Goal: Transaction & Acquisition: Purchase product/service

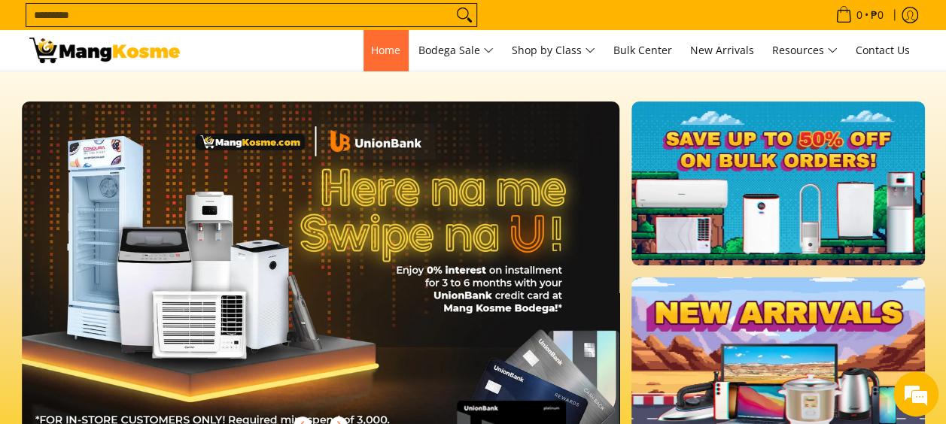
click at [384, 58] on link "Home" at bounding box center [385, 50] width 44 height 41
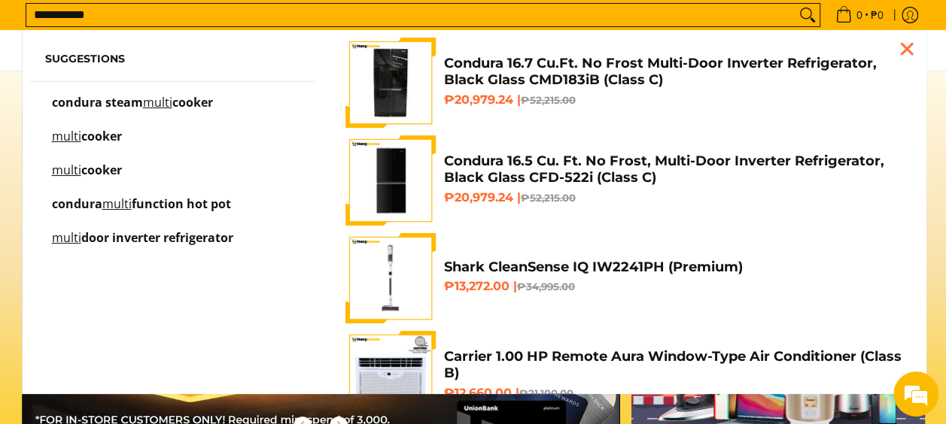
type input "**********"
click at [795, 4] on button "Search" at bounding box center [807, 15] width 24 height 23
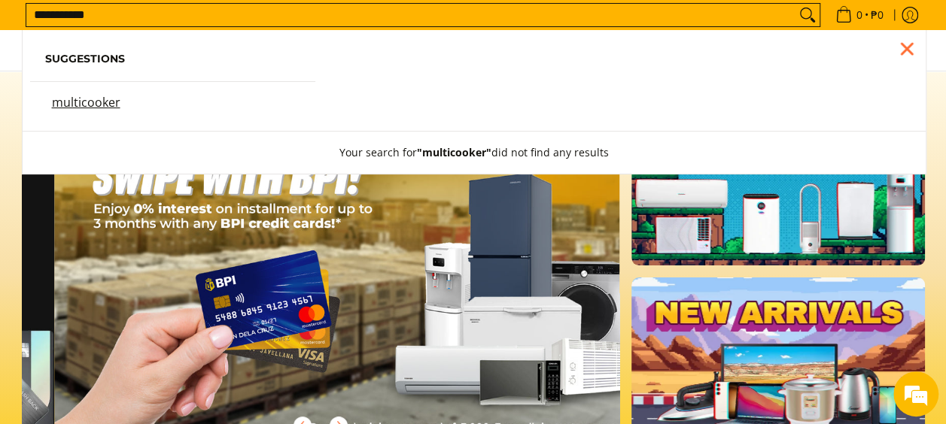
scroll to position [0, 1196]
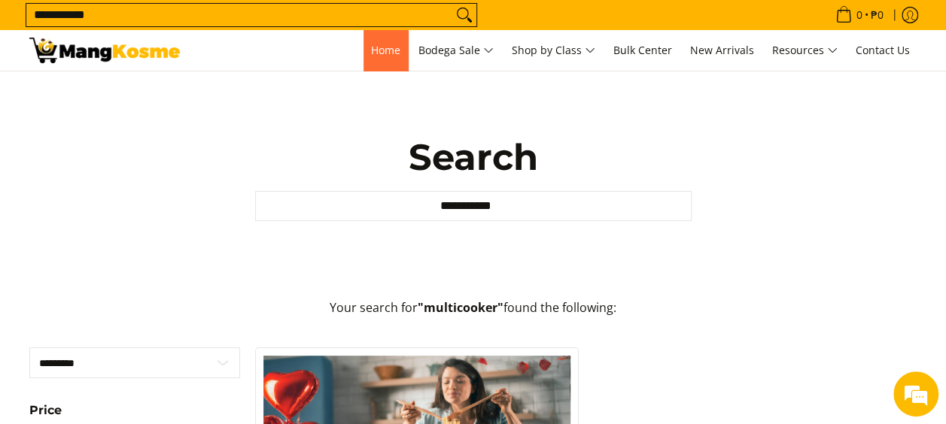
drag, startPoint x: 384, startPoint y: 54, endPoint x: 457, endPoint y: 178, distance: 144.0
click at [384, 54] on span "Home" at bounding box center [385, 50] width 29 height 14
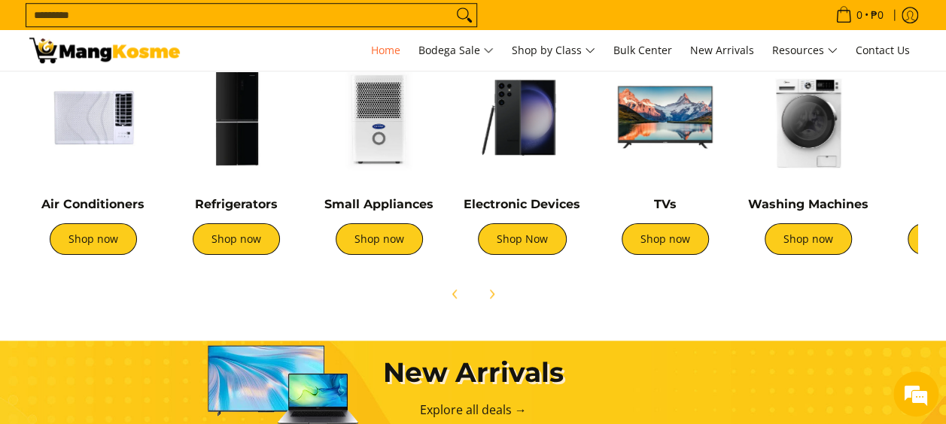
click at [371, 193] on div "Small Appliances Shop now" at bounding box center [379, 161] width 128 height 216
click at [388, 224] on link "Shop now" at bounding box center [379, 239] width 87 height 32
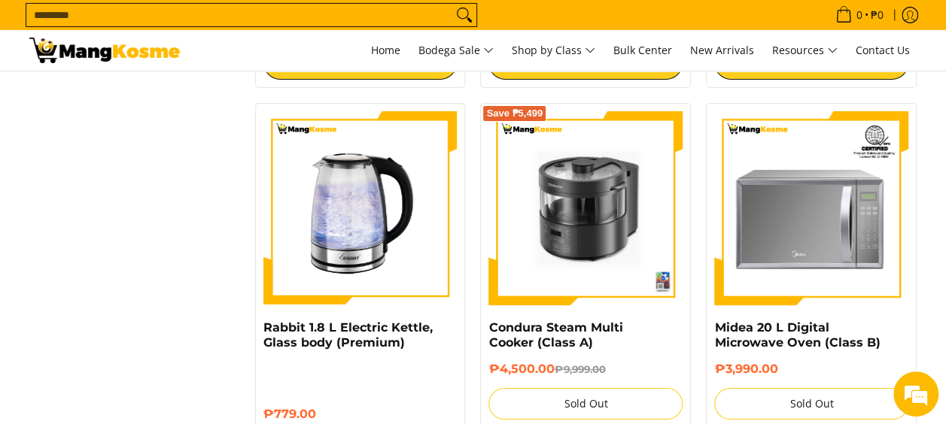
scroll to position [2708, 0]
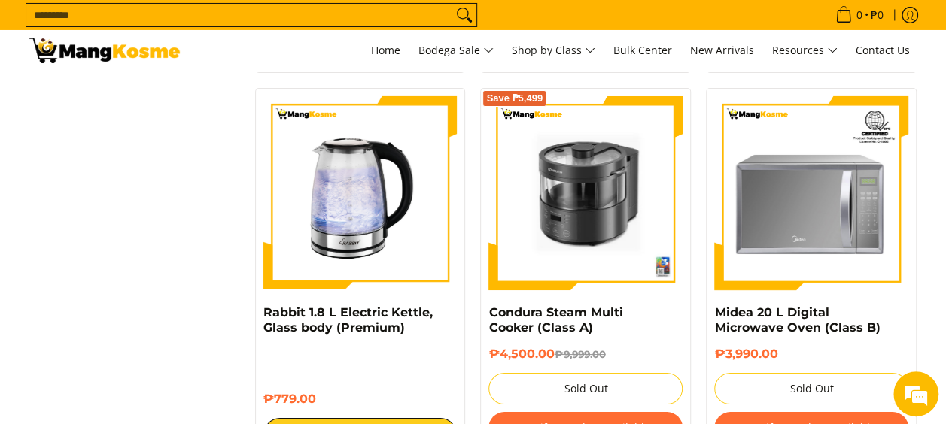
drag, startPoint x: 609, startPoint y: 351, endPoint x: 600, endPoint y: 321, distance: 31.6
click at [609, 351] on h6 "₱4,500.00 ₱9,999.00" at bounding box center [585, 354] width 194 height 15
click at [582, 305] on div "Save ₱5,499" at bounding box center [585, 200] width 194 height 209
click at [586, 316] on link "Condura Steam Multi Cooker (Class A)" at bounding box center [555, 319] width 134 height 29
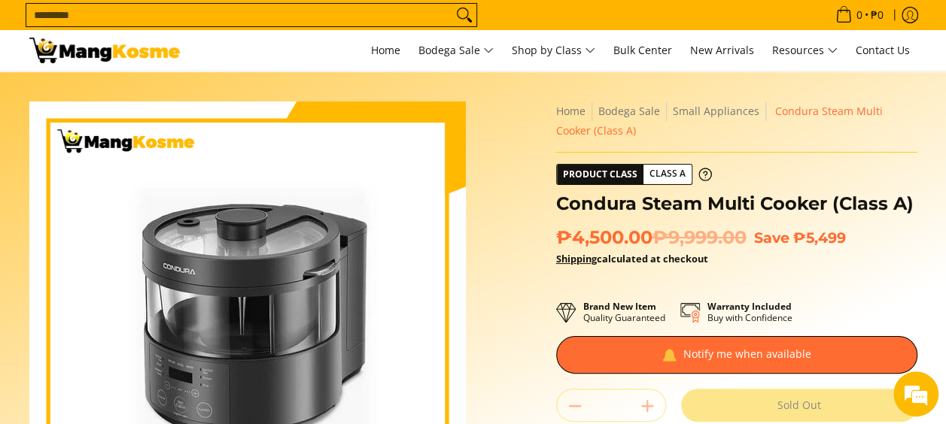
click at [230, 296] on img at bounding box center [247, 320] width 436 height 436
